Goal: Task Accomplishment & Management: Use online tool/utility

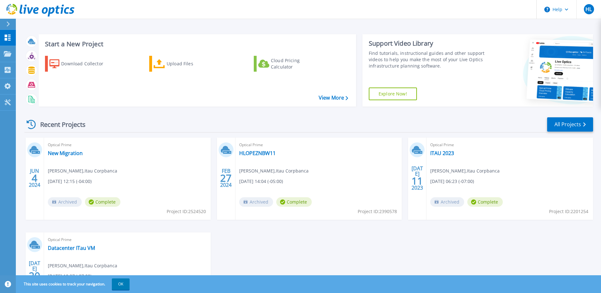
click at [8, 24] on icon at bounding box center [7, 24] width 3 height 5
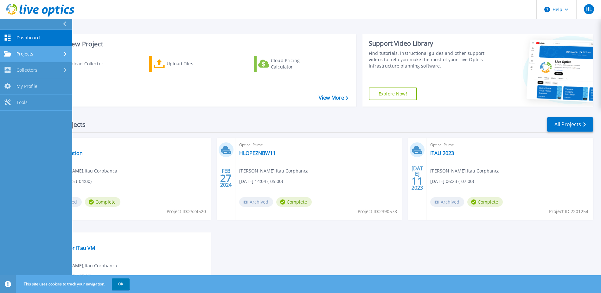
click at [51, 53] on div "Projects" at bounding box center [36, 54] width 65 height 6
click at [49, 54] on div "Projects" at bounding box center [36, 54] width 65 height 6
click at [34, 37] on span "Dashboard" at bounding box center [27, 38] width 23 height 6
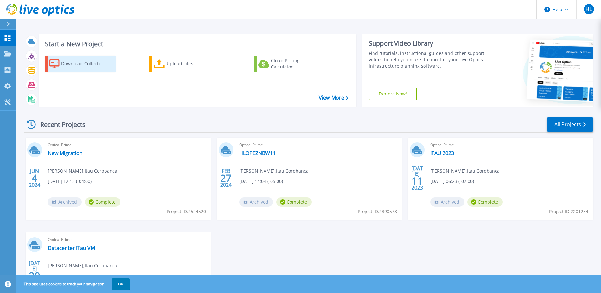
click at [68, 66] on div "Download Collector" at bounding box center [86, 63] width 51 height 13
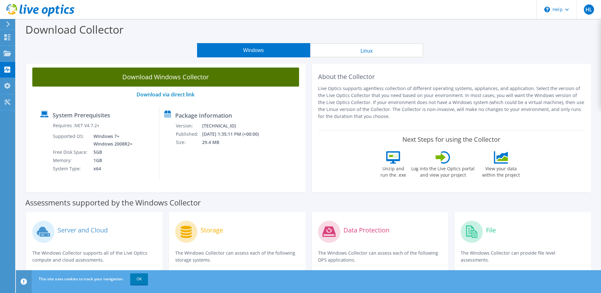
click at [143, 80] on link "Download Windows Collector" at bounding box center [165, 77] width 267 height 19
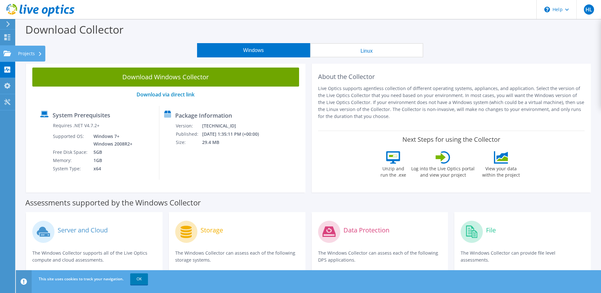
click at [4, 53] on icon at bounding box center [7, 53] width 8 height 6
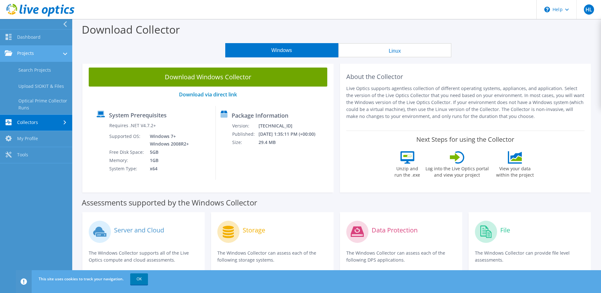
click at [37, 52] on link "Projects" at bounding box center [36, 54] width 72 height 16
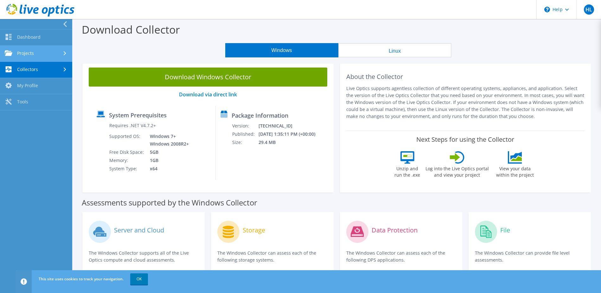
click at [36, 53] on link "Projects" at bounding box center [36, 54] width 72 height 16
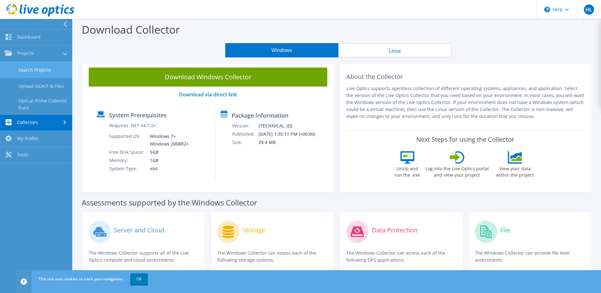
click at [38, 72] on link "Search Projects" at bounding box center [36, 70] width 72 height 16
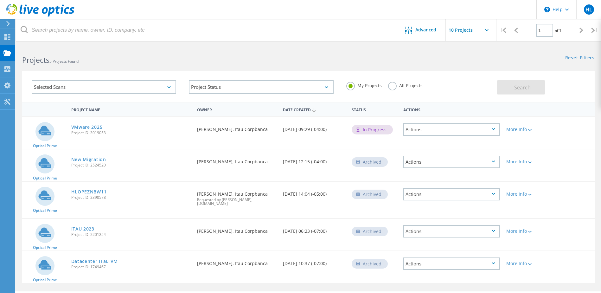
click at [361, 134] on div "In Progress" at bounding box center [372, 130] width 41 height 10
click at [295, 125] on div "Date Created [DATE] 09:29 (-04:00)" at bounding box center [314, 127] width 69 height 21
click at [181, 125] on div "VMware 2025 Project ID: 3019053" at bounding box center [131, 129] width 126 height 24
click at [87, 131] on span "Project ID: 3019053" at bounding box center [131, 133] width 120 height 4
click at [374, 128] on div "In Progress" at bounding box center [372, 130] width 41 height 10
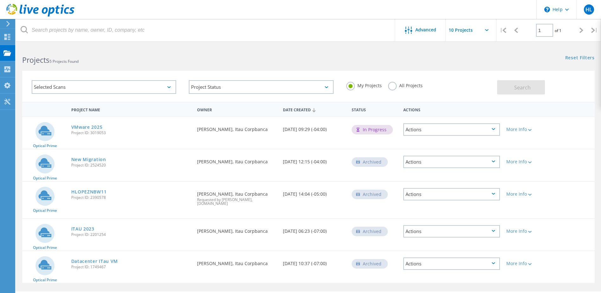
click at [372, 133] on div "In Progress" at bounding box center [372, 130] width 41 height 10
